Goal: Information Seeking & Learning: Stay updated

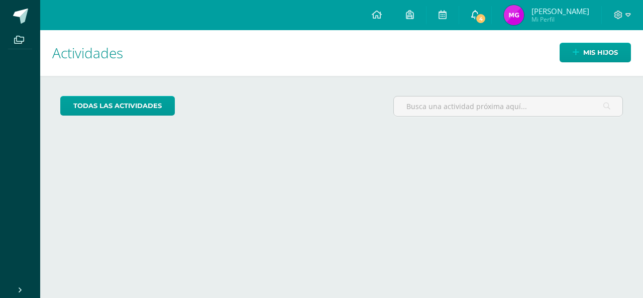
click at [486, 19] on span "4" at bounding box center [480, 18] width 11 height 11
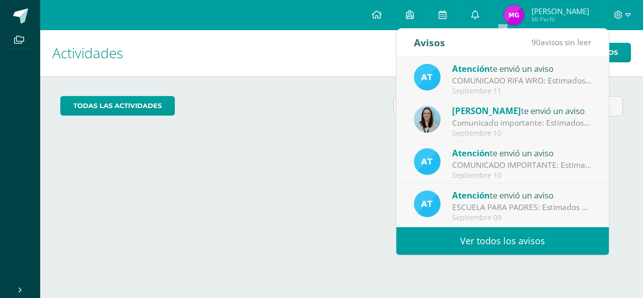
click at [496, 172] on div "Septiembre 10" at bounding box center [522, 175] width 140 height 9
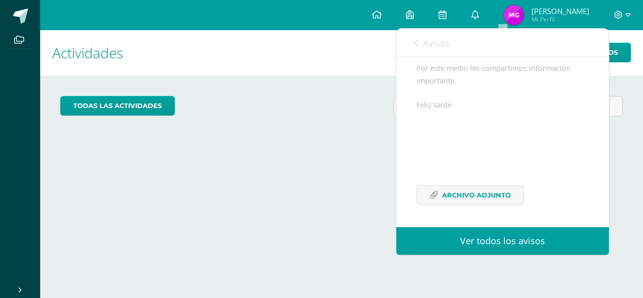
scroll to position [161, 0]
click at [486, 199] on span "Archivo Adjunto" at bounding box center [476, 195] width 69 height 19
click at [418, 43] on icon at bounding box center [416, 43] width 4 height 8
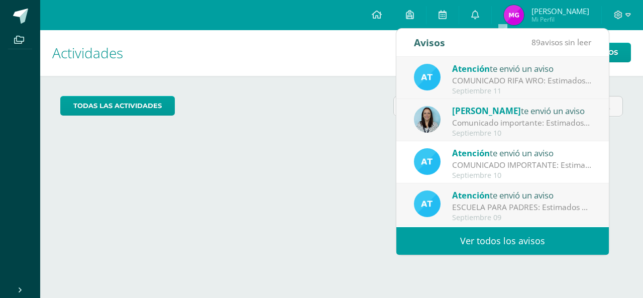
click at [510, 124] on div "Comunicado importante: Estimados padres de familia, Les compartimos información…" at bounding box center [522, 123] width 140 height 12
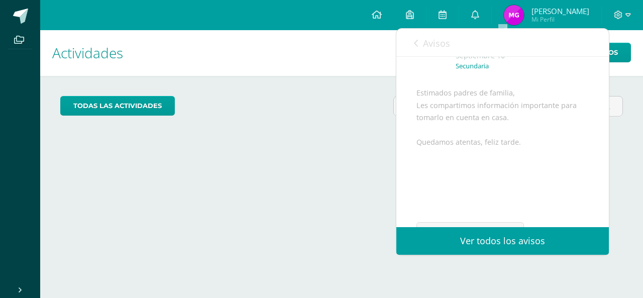
scroll to position [124, 0]
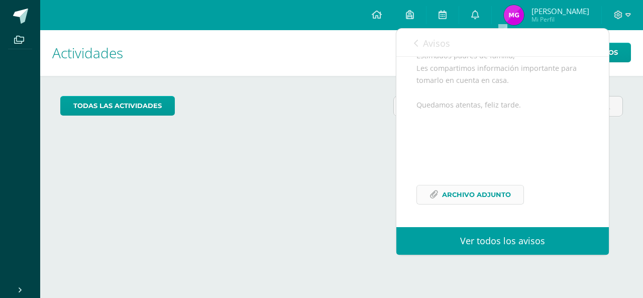
click at [481, 195] on span "Archivo Adjunto" at bounding box center [476, 194] width 69 height 19
click at [416, 44] on icon at bounding box center [416, 43] width 4 height 8
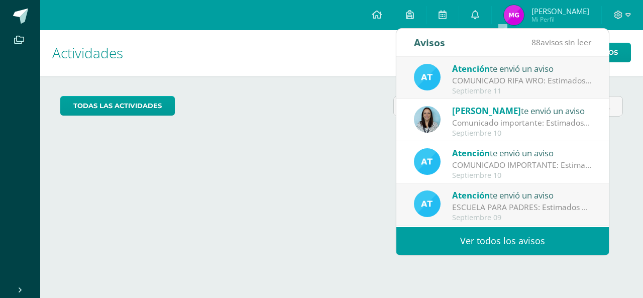
click at [490, 79] on div "COMUNICADO RIFA WRO: Estimados padres de familia, Reciban un cordial saludo de …" at bounding box center [522, 81] width 140 height 12
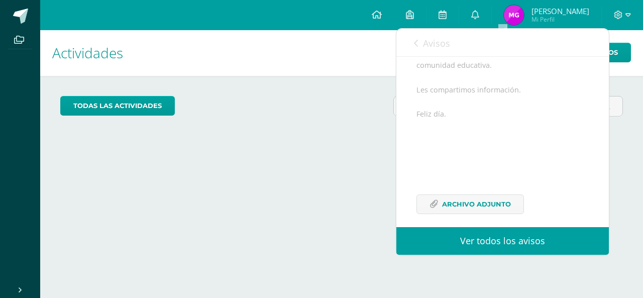
scroll to position [151, 0]
click at [456, 204] on span "Archivo Adjunto" at bounding box center [476, 195] width 69 height 19
click at [417, 45] on icon at bounding box center [416, 43] width 4 height 8
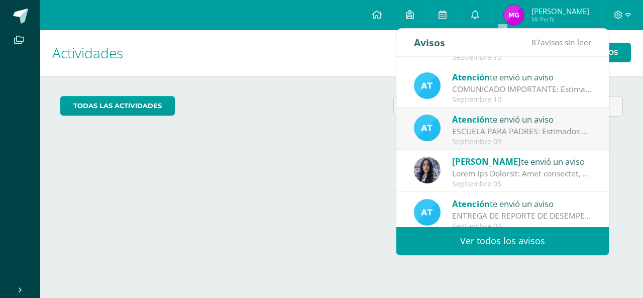
scroll to position [0, 0]
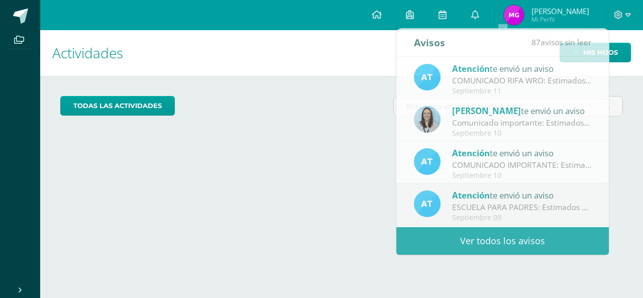
click at [568, 13] on span "[PERSON_NAME]" at bounding box center [561, 11] width 58 height 10
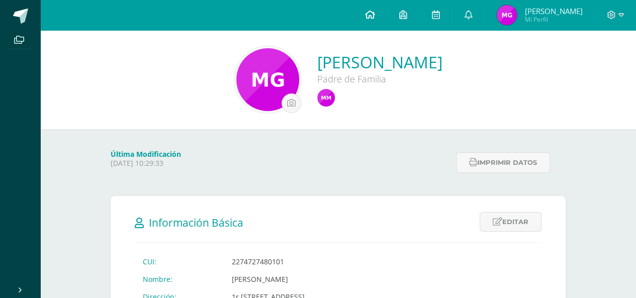
click at [374, 18] on icon at bounding box center [369, 14] width 10 height 9
